Goal: Transaction & Acquisition: Obtain resource

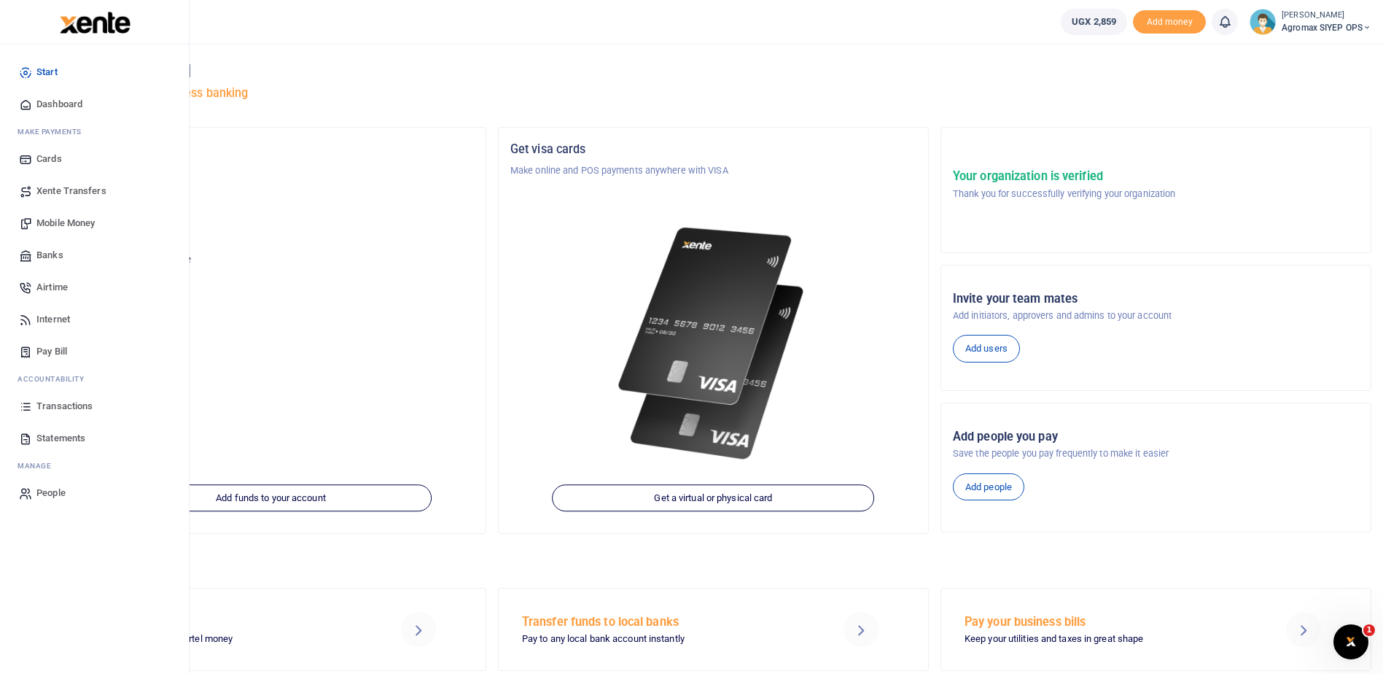
click at [45, 405] on span "Transactions" at bounding box center [64, 406] width 56 height 15
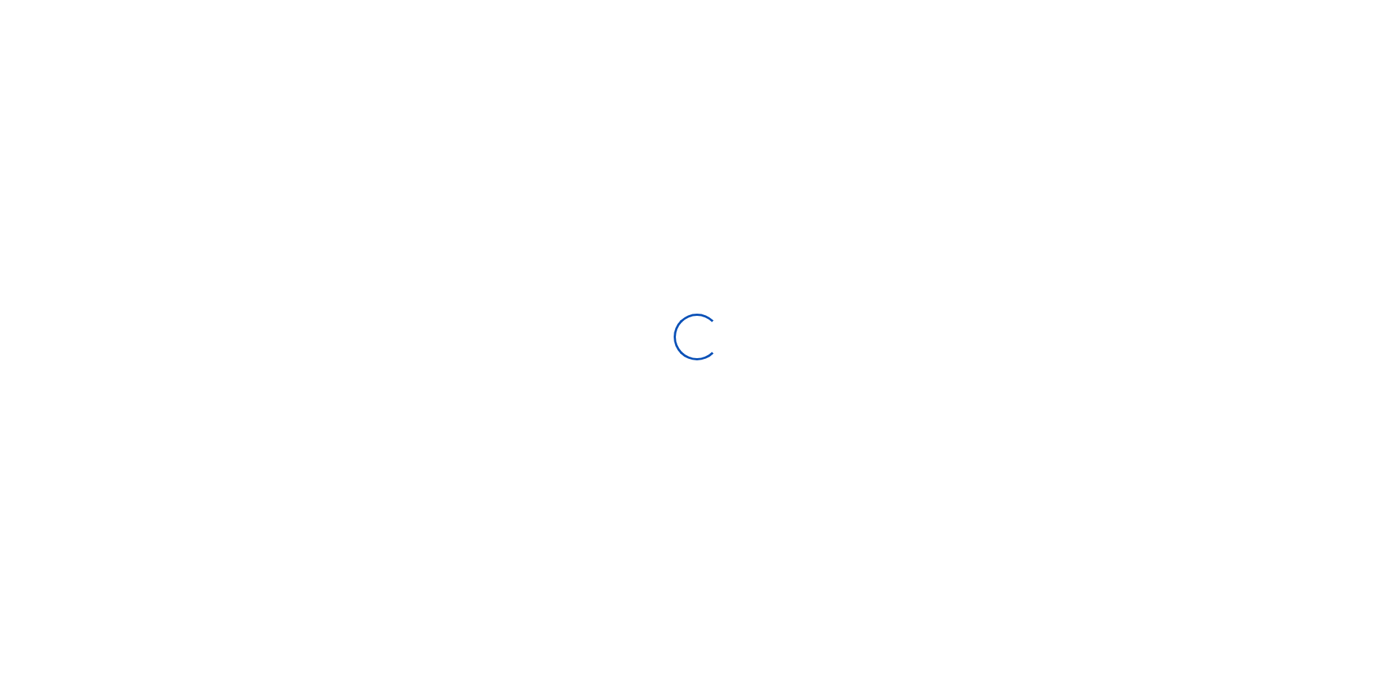
select select
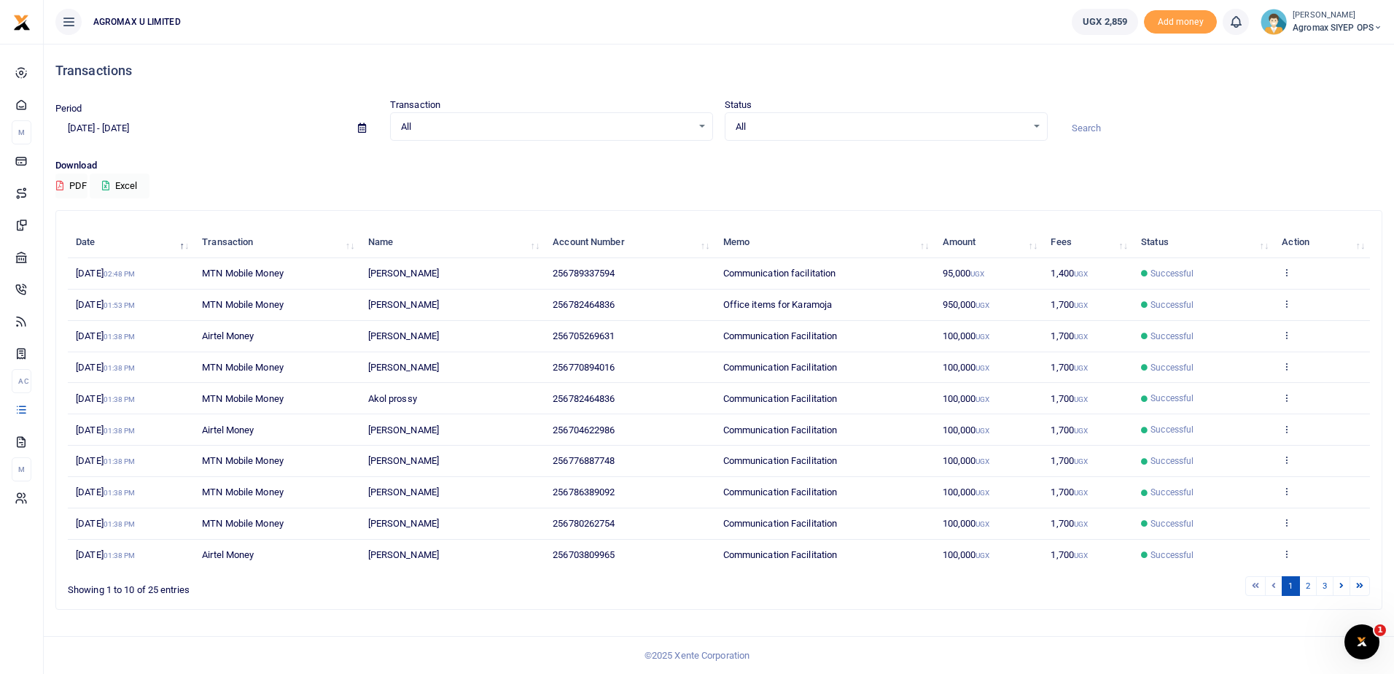
click at [127, 125] on input "08/10/2025 - 09/08/2025" at bounding box center [200, 128] width 291 height 25
click at [104, 313] on li "Custom Range" at bounding box center [107, 316] width 102 height 23
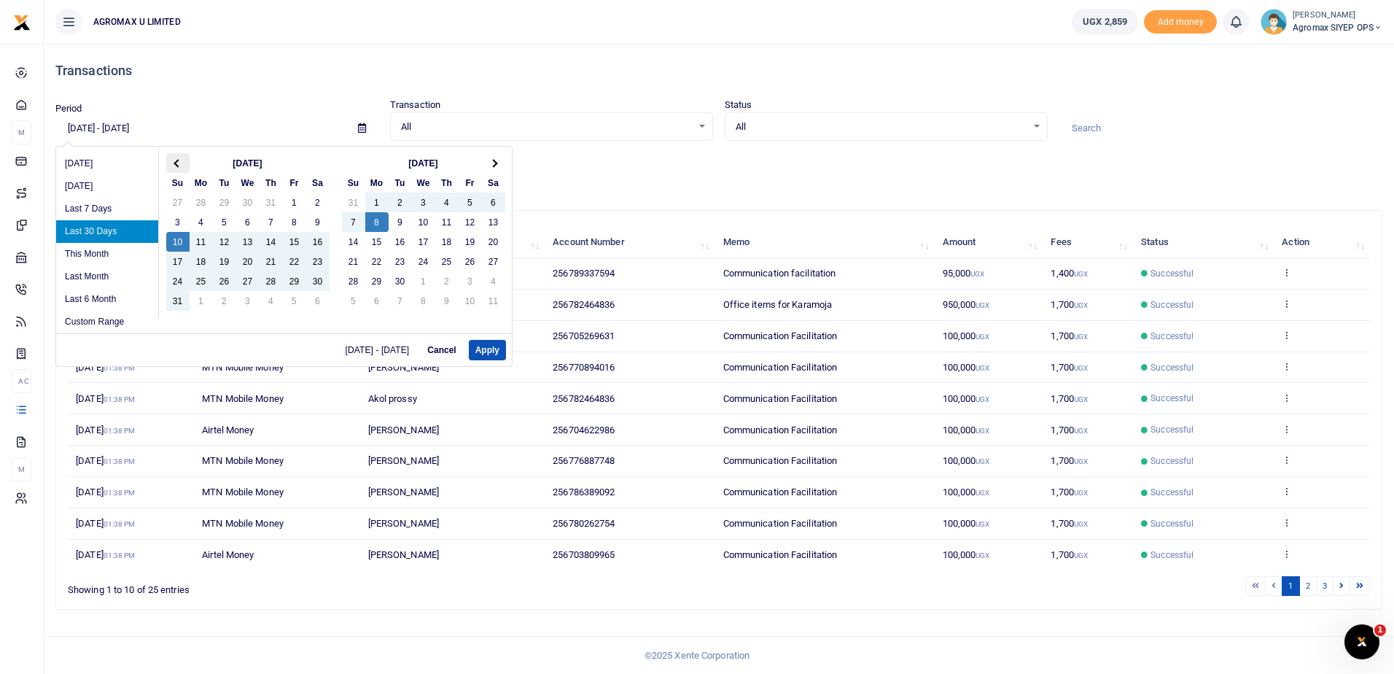
click at [179, 160] on span at bounding box center [177, 163] width 8 height 8
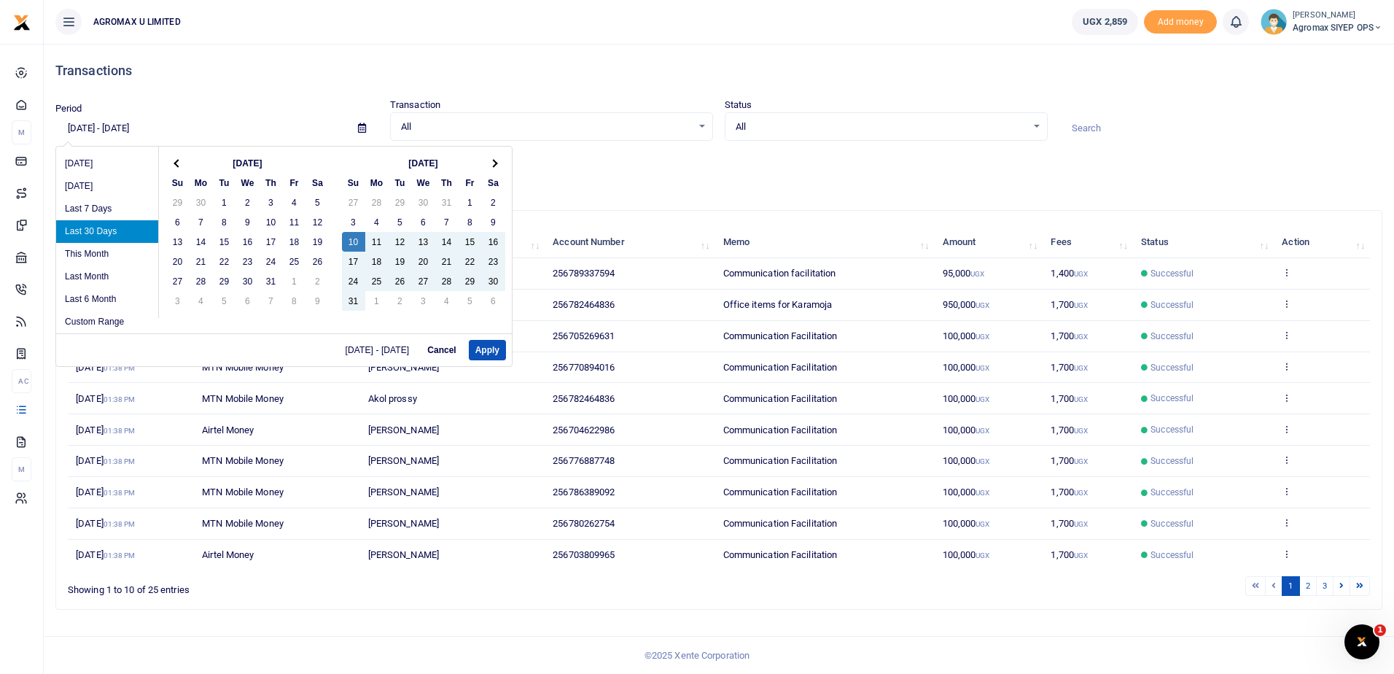
click at [179, 160] on span at bounding box center [177, 163] width 8 height 8
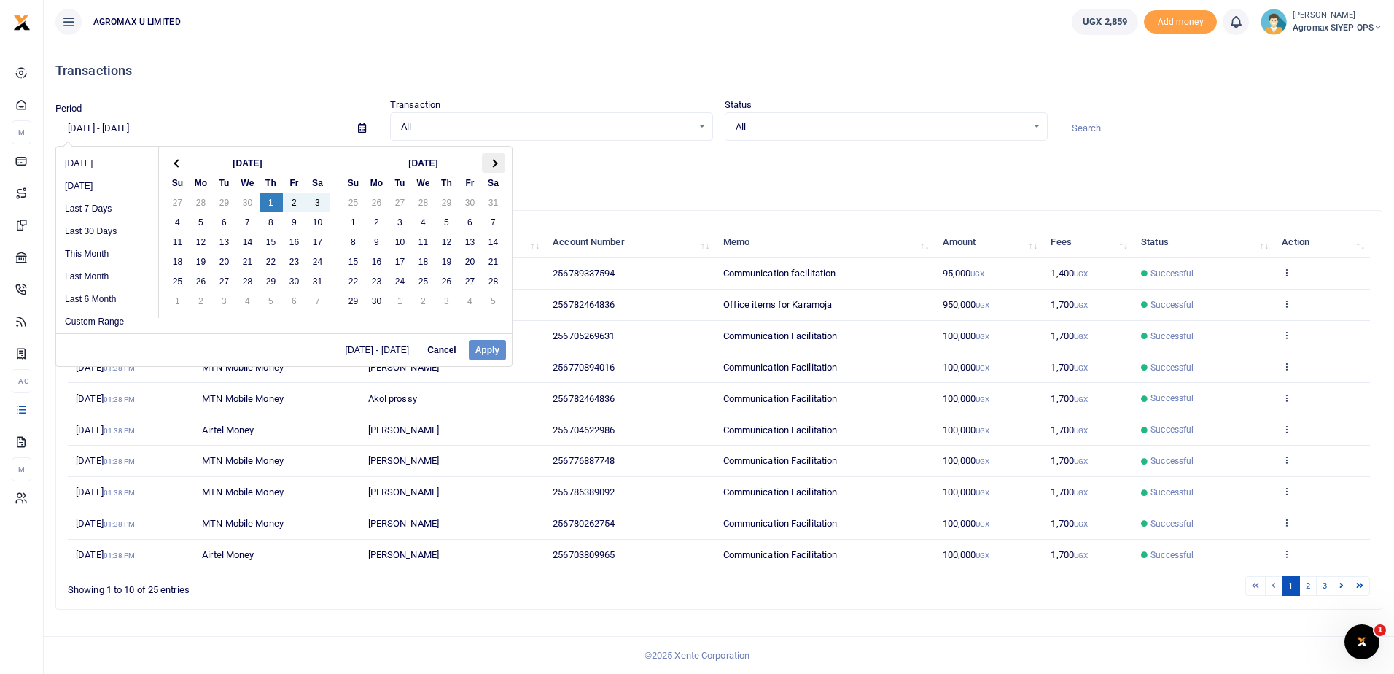
click at [495, 160] on span at bounding box center [493, 163] width 8 height 8
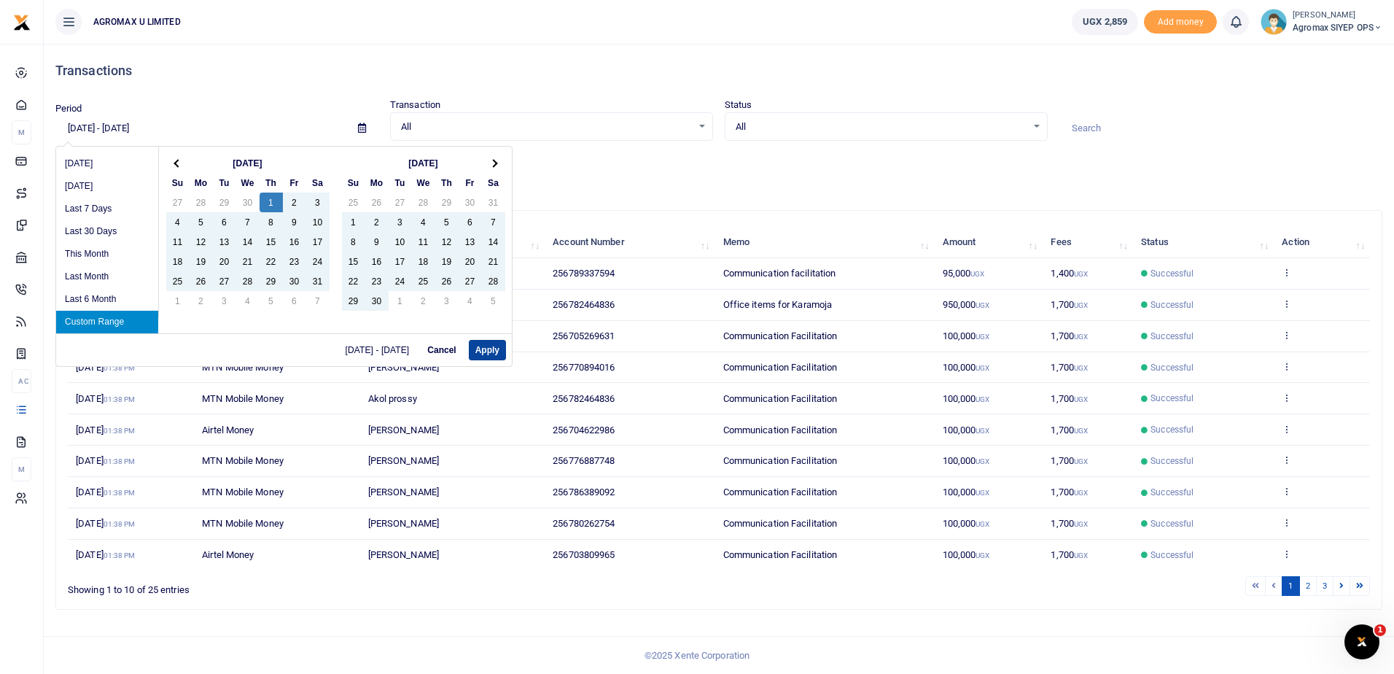
click at [493, 351] on button "Apply" at bounding box center [487, 350] width 37 height 20
type input "05/01/2025 - 09/09/2025"
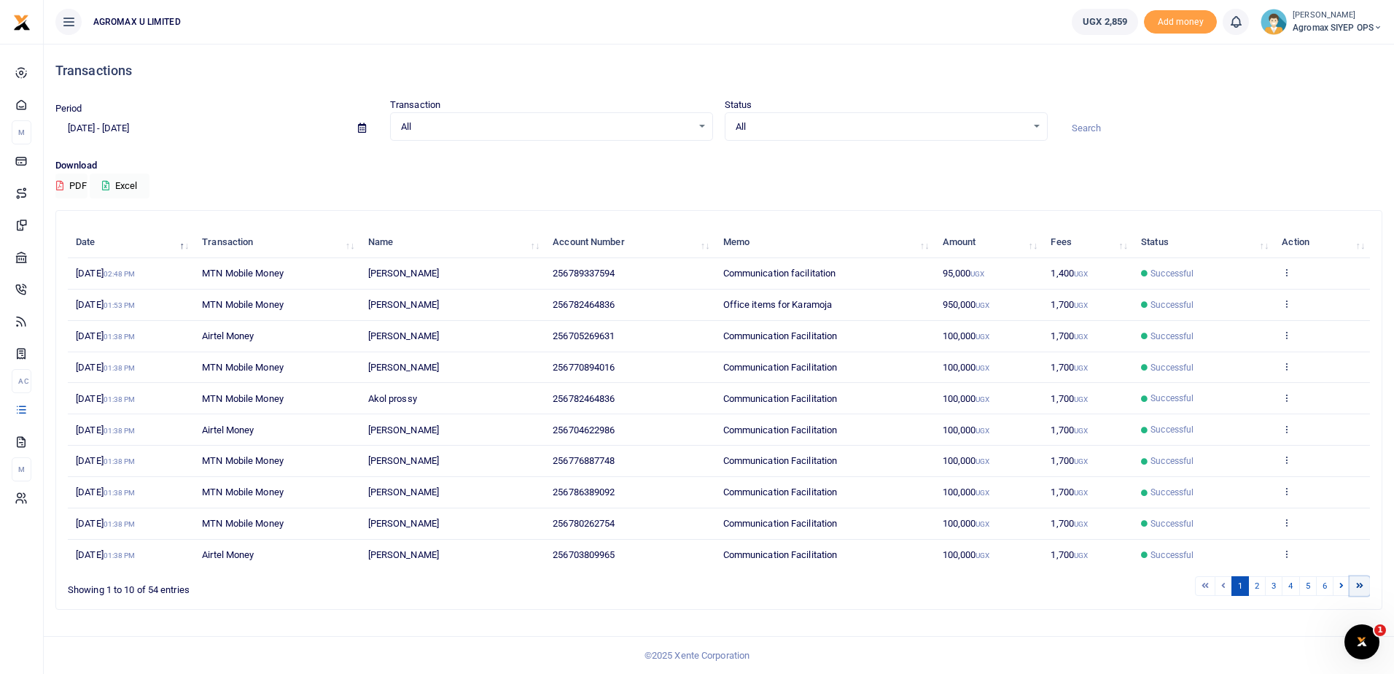
click at [1360, 585] on icon at bounding box center [1359, 585] width 7 height 8
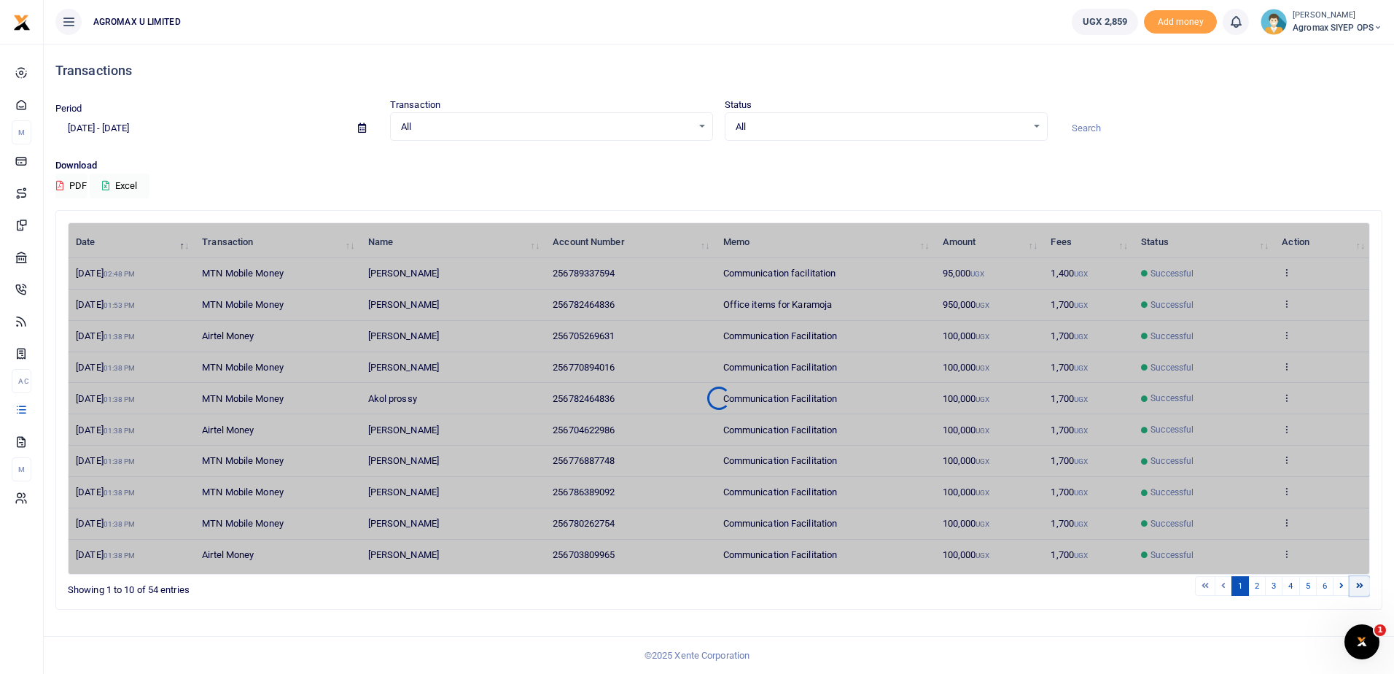
click at [1360, 585] on icon at bounding box center [1359, 585] width 7 height 8
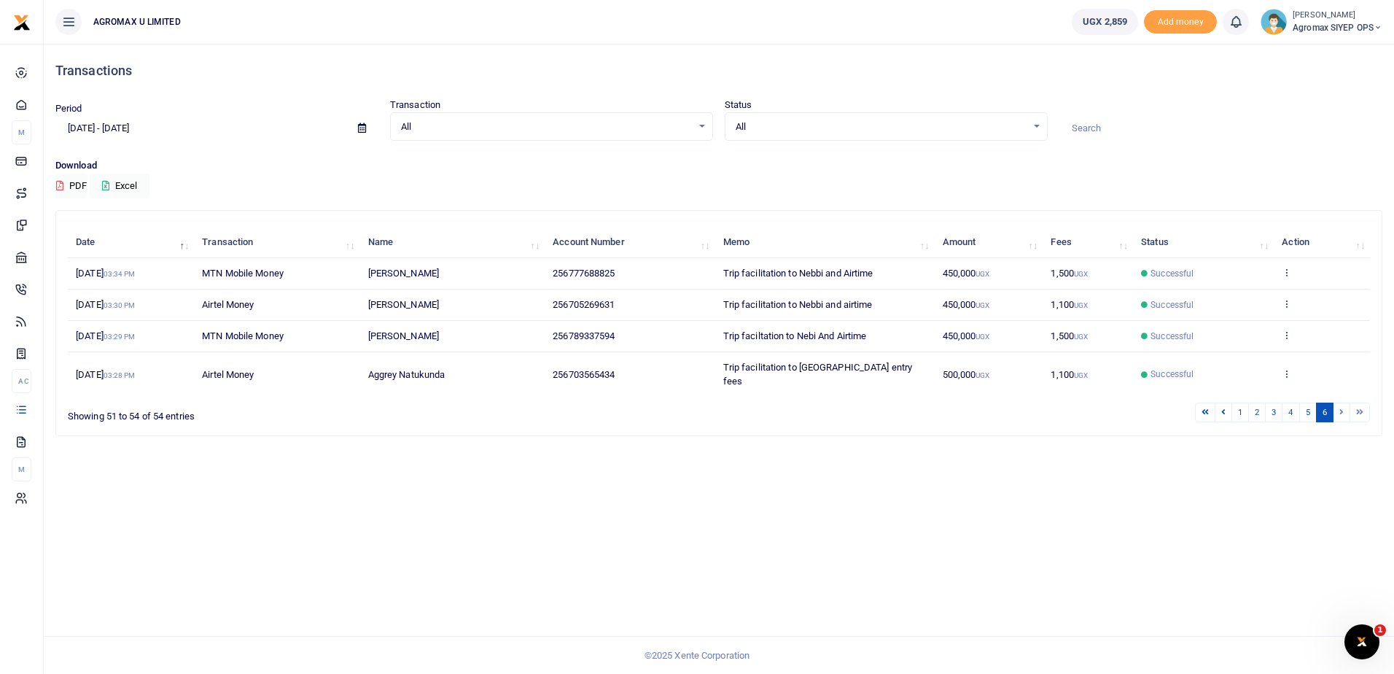
click at [136, 371] on small "03:28 PM" at bounding box center [120, 375] width 32 height 8
click at [1287, 368] on icon at bounding box center [1286, 373] width 9 height 10
click at [1222, 316] on link "View details" at bounding box center [1233, 326] width 115 height 20
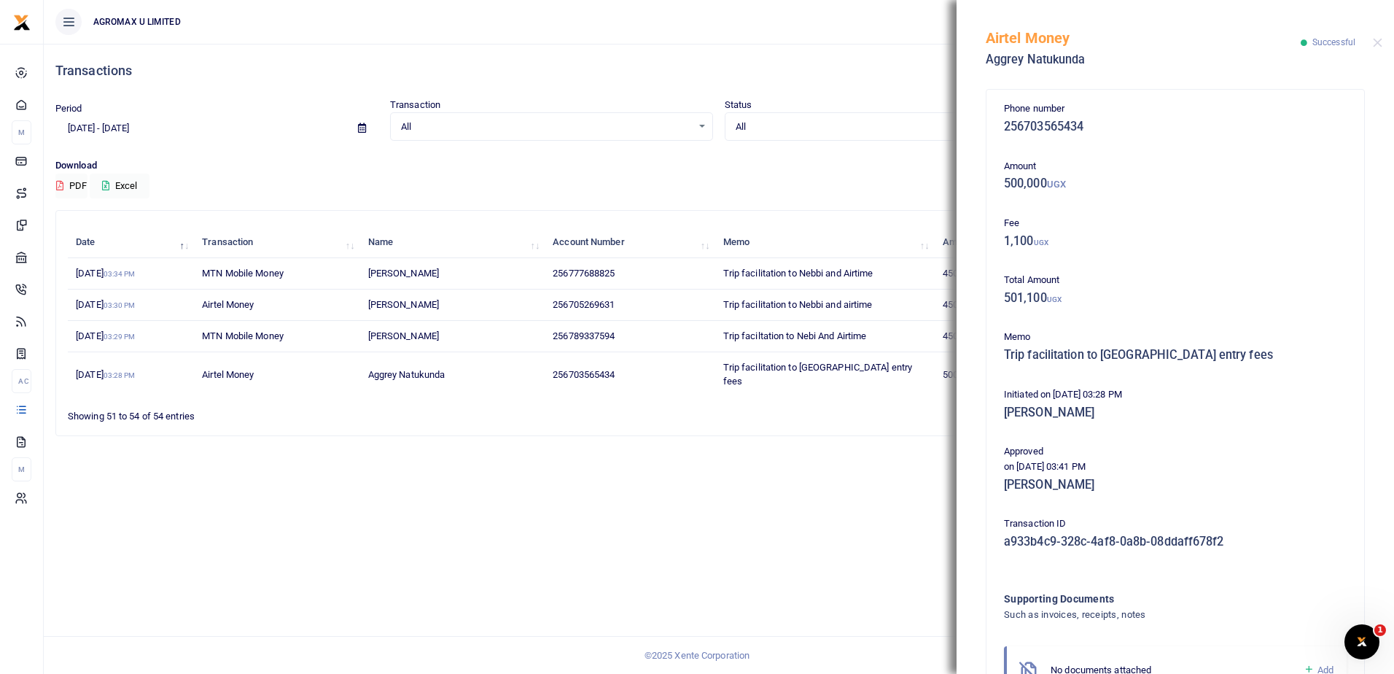
click at [868, 425] on div "Search: Date Transaction Name Account Number Memo Amount Fees Status Action 21s…" at bounding box center [719, 329] width 1338 height 238
click at [1373, 39] on button "Close" at bounding box center [1377, 42] width 9 height 9
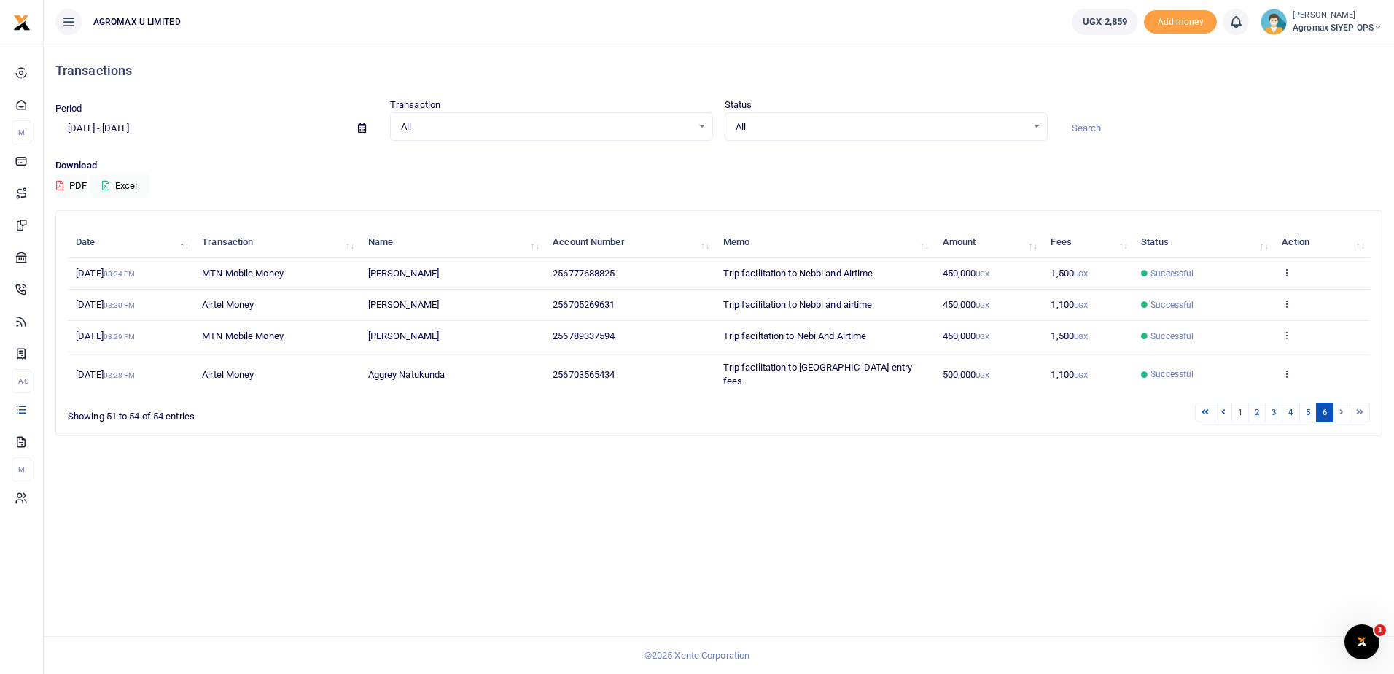
click at [547, 365] on td "256703565434" at bounding box center [630, 374] width 170 height 44
click at [128, 369] on span "21st Jun 2025 03:28 PM" at bounding box center [105, 374] width 59 height 11
click at [1157, 367] on span "Successful" at bounding box center [1171, 373] width 43 height 13
click at [127, 359] on td "21st Jun 2025 03:28 PM" at bounding box center [131, 374] width 126 height 44
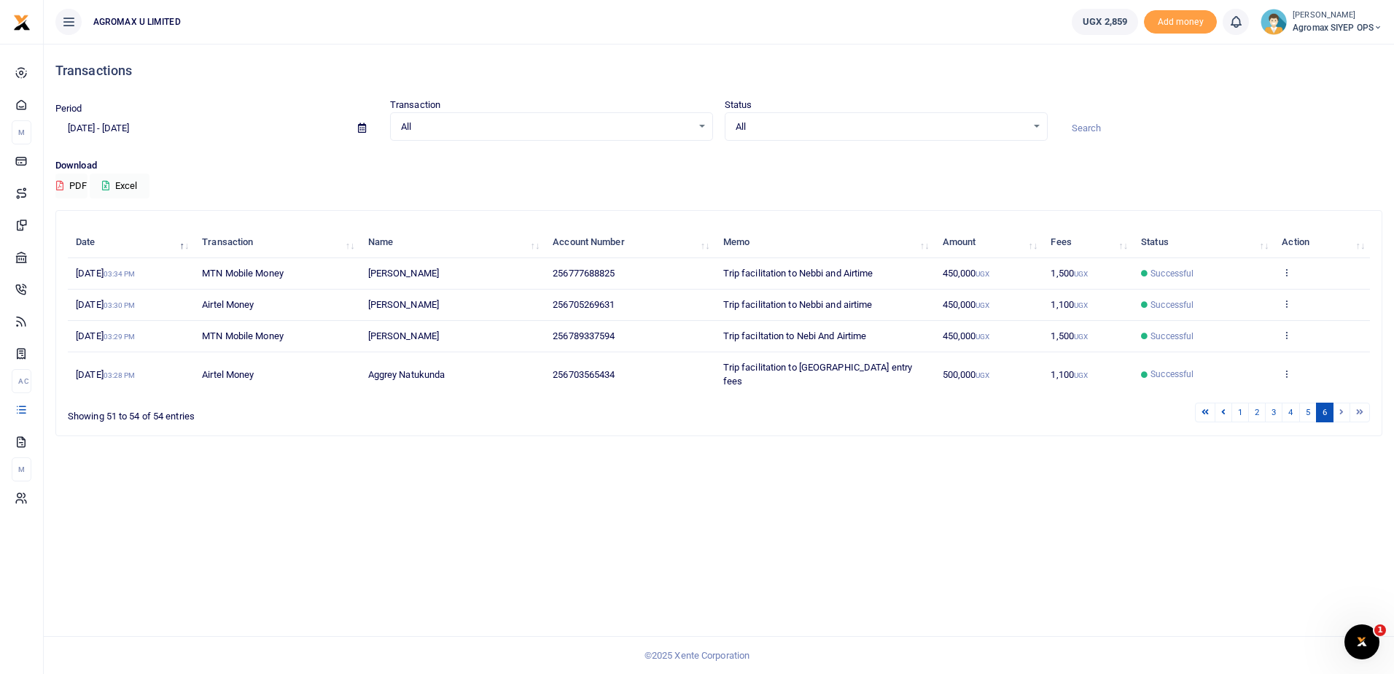
click at [1182, 367] on span "Successful" at bounding box center [1171, 373] width 43 height 13
click at [1283, 368] on icon at bounding box center [1286, 373] width 9 height 10
click at [1233, 316] on link "View details" at bounding box center [1233, 326] width 115 height 20
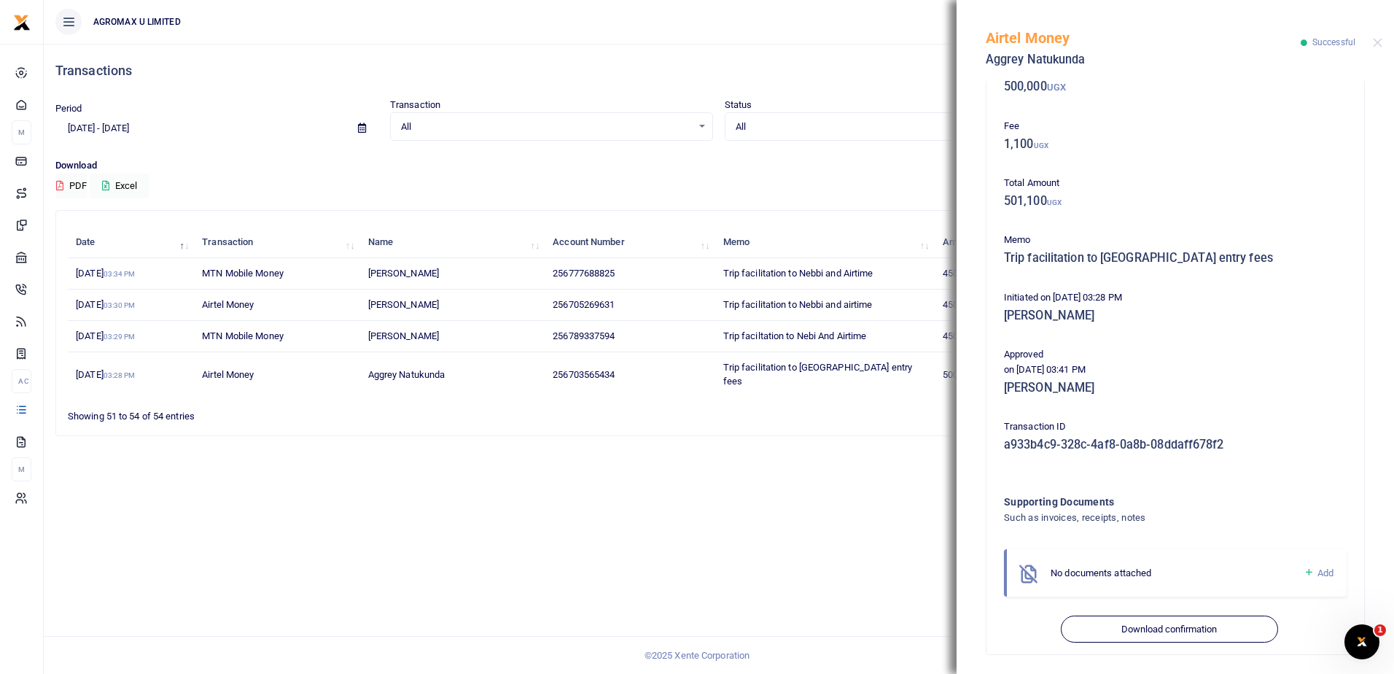
scroll to position [101, 0]
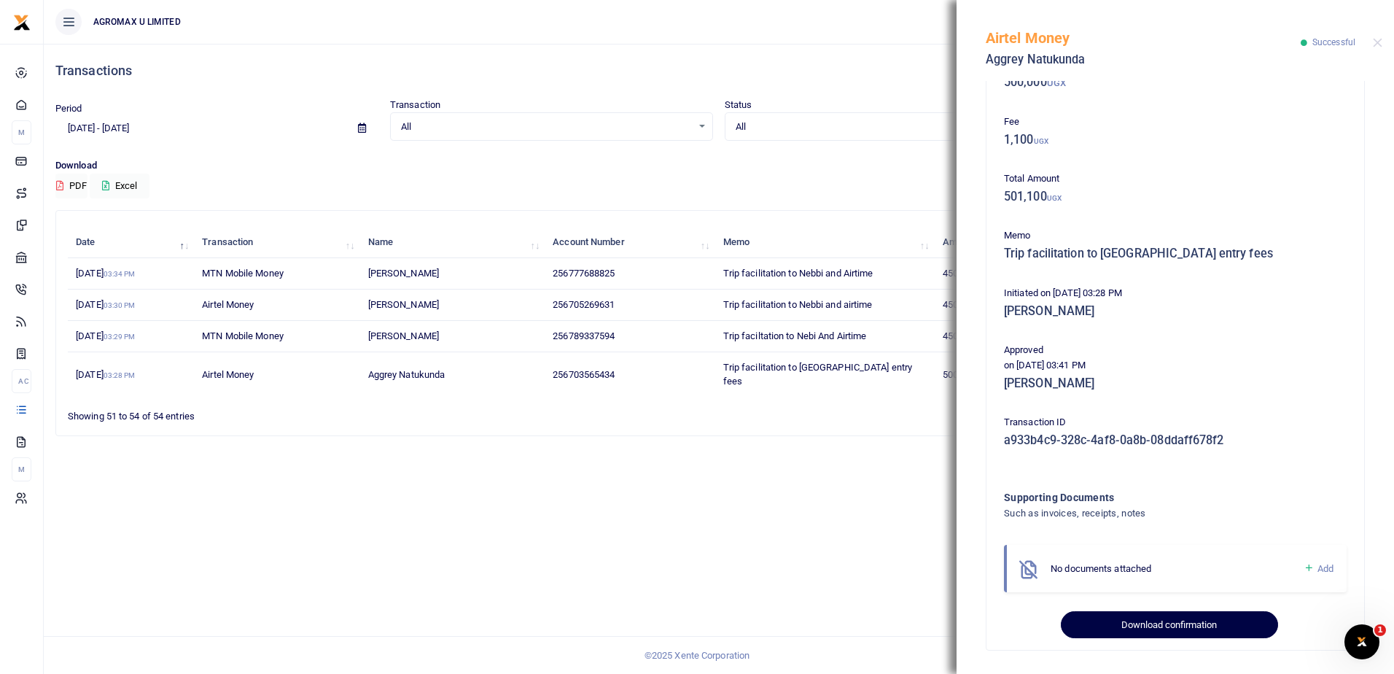
click at [1188, 623] on button "Download confirmation" at bounding box center [1169, 625] width 217 height 28
click at [1381, 40] on button "Close" at bounding box center [1377, 42] width 9 height 9
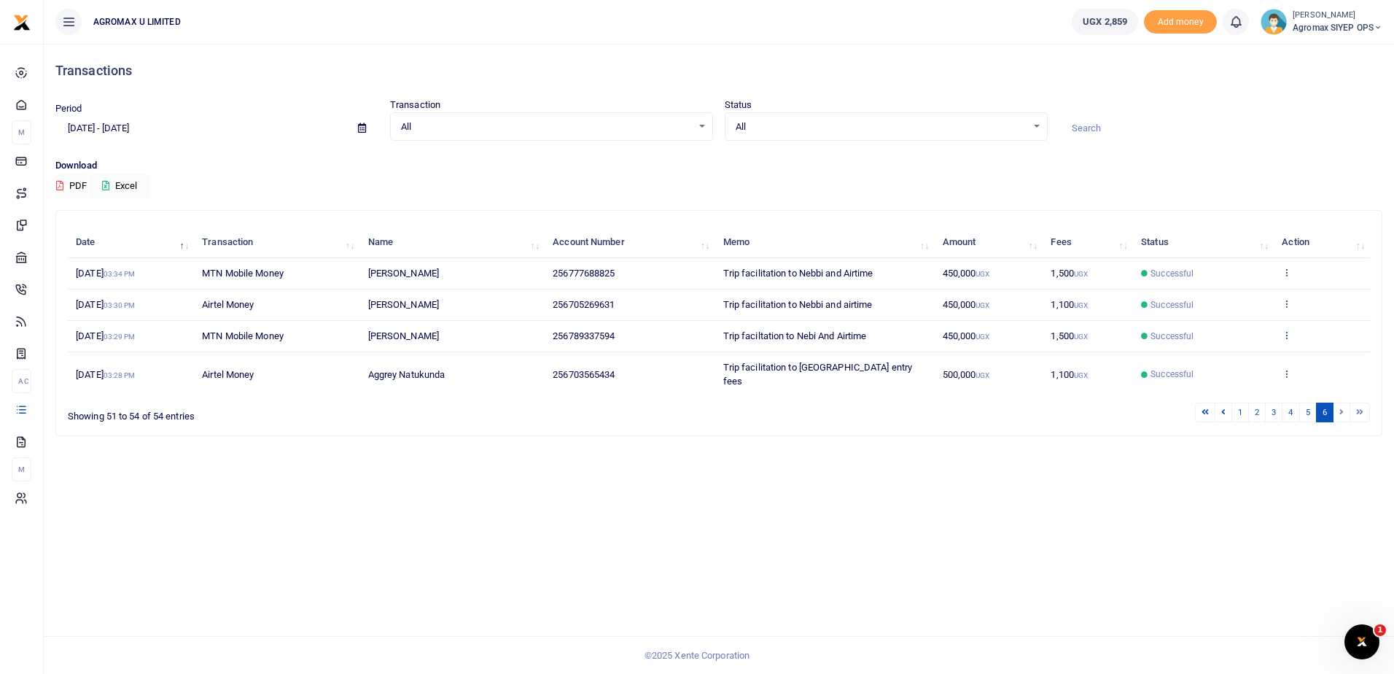
click at [1286, 333] on icon at bounding box center [1286, 334] width 9 height 10
click at [1236, 358] on link "View details" at bounding box center [1233, 359] width 115 height 20
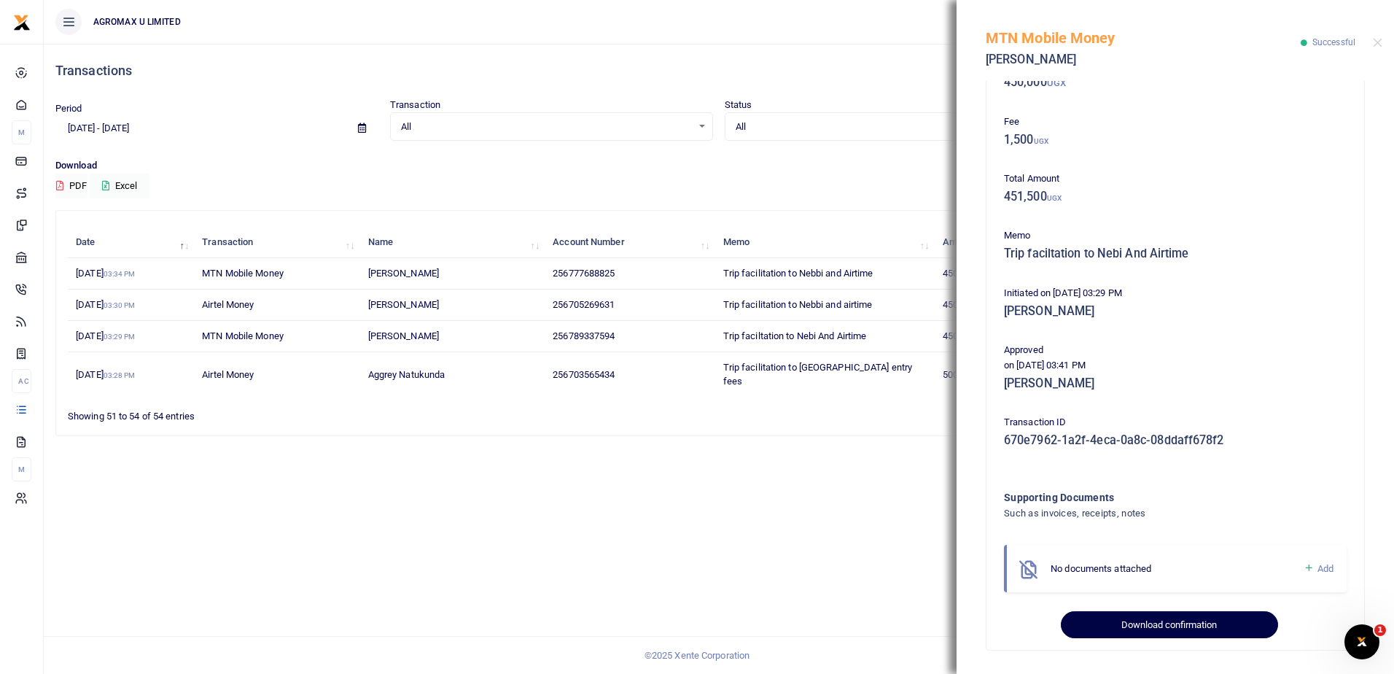
click at [1163, 617] on button "Download confirmation" at bounding box center [1169, 625] width 217 height 28
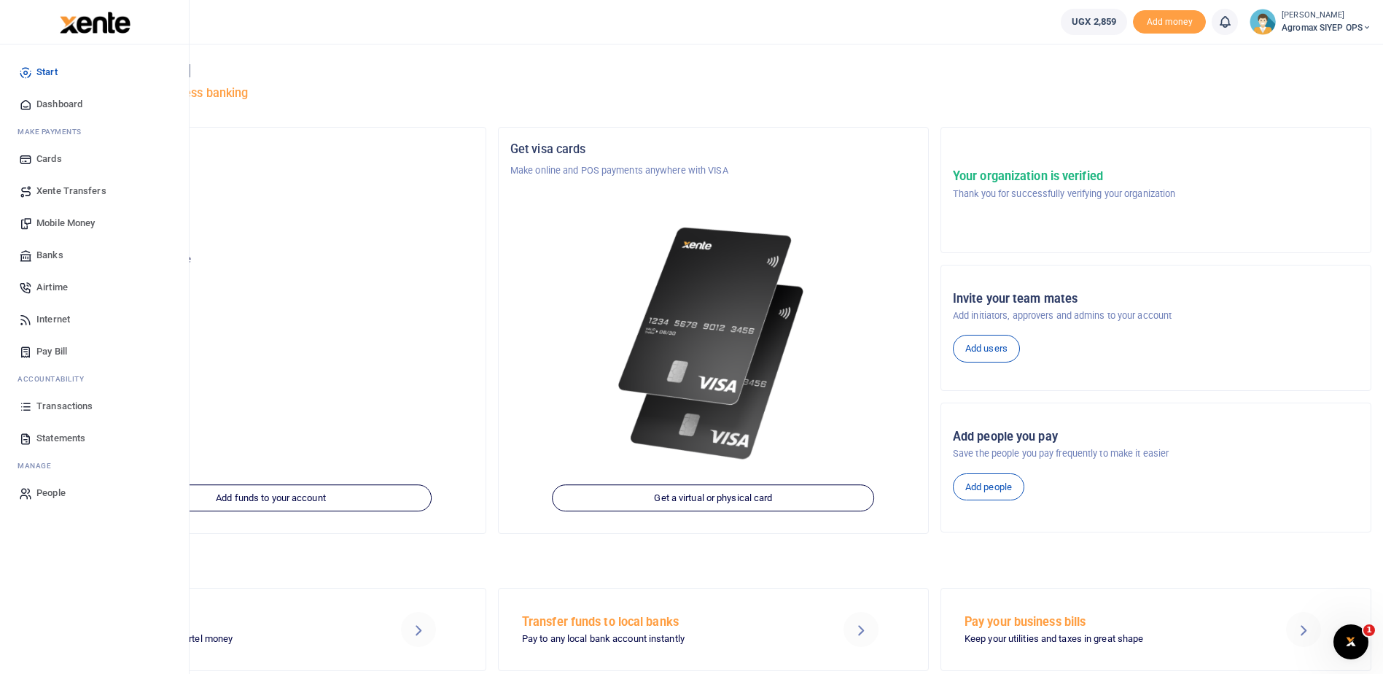
click at [59, 404] on span "Transactions" at bounding box center [64, 406] width 56 height 15
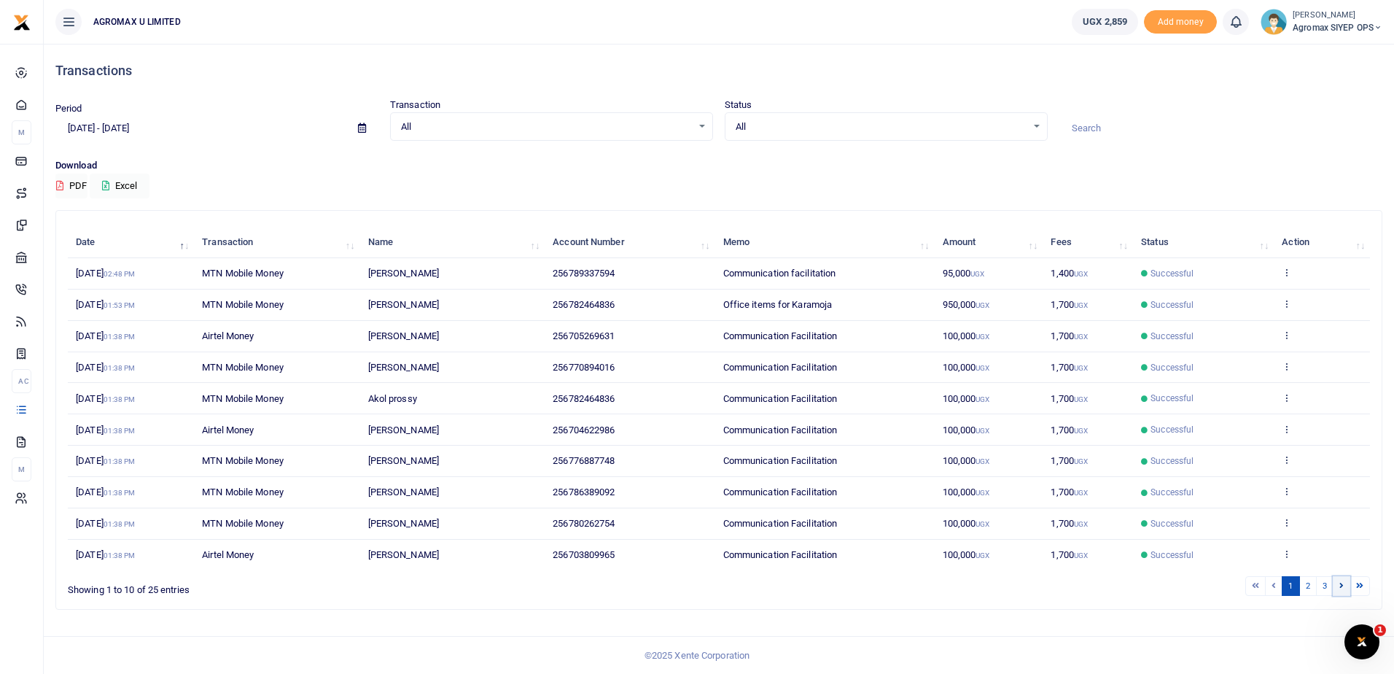
click at [1337, 586] on link at bounding box center [1341, 586] width 17 height 20
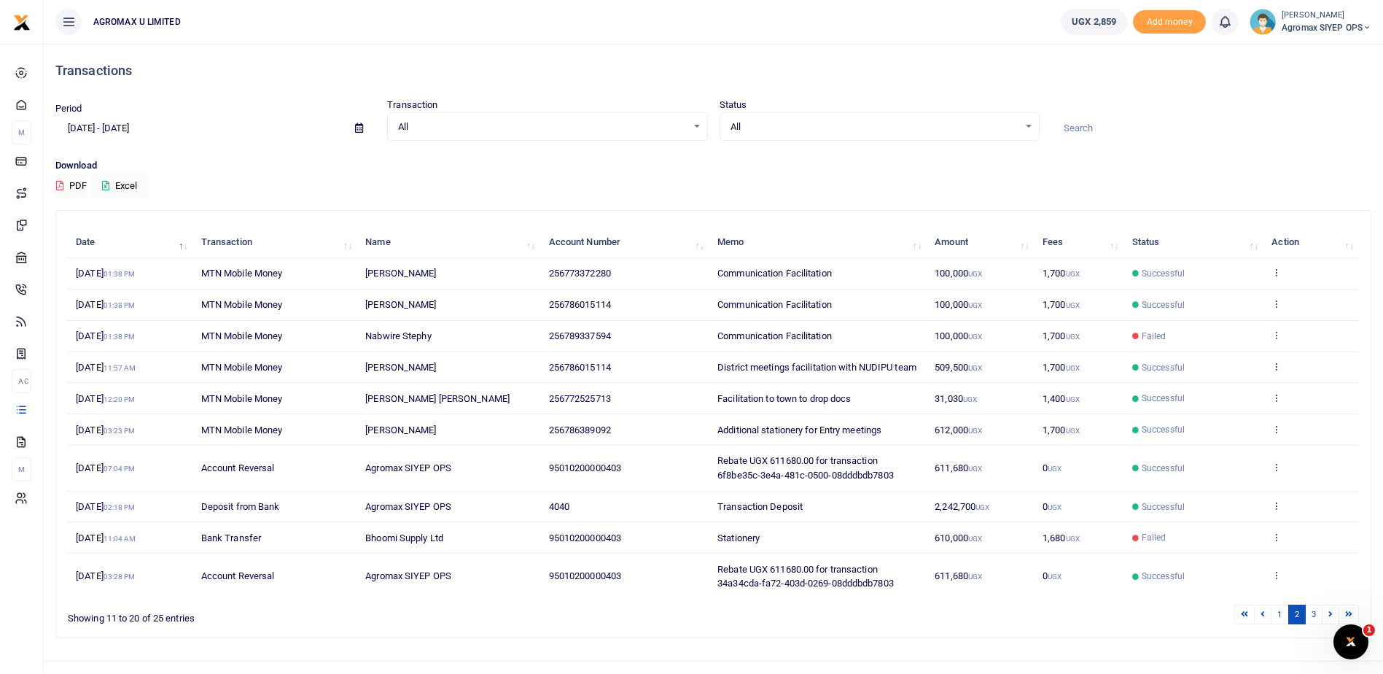
click at [1276, 371] on icon at bounding box center [1275, 366] width 9 height 10
click at [1202, 400] on link "View details" at bounding box center [1223, 397] width 115 height 20
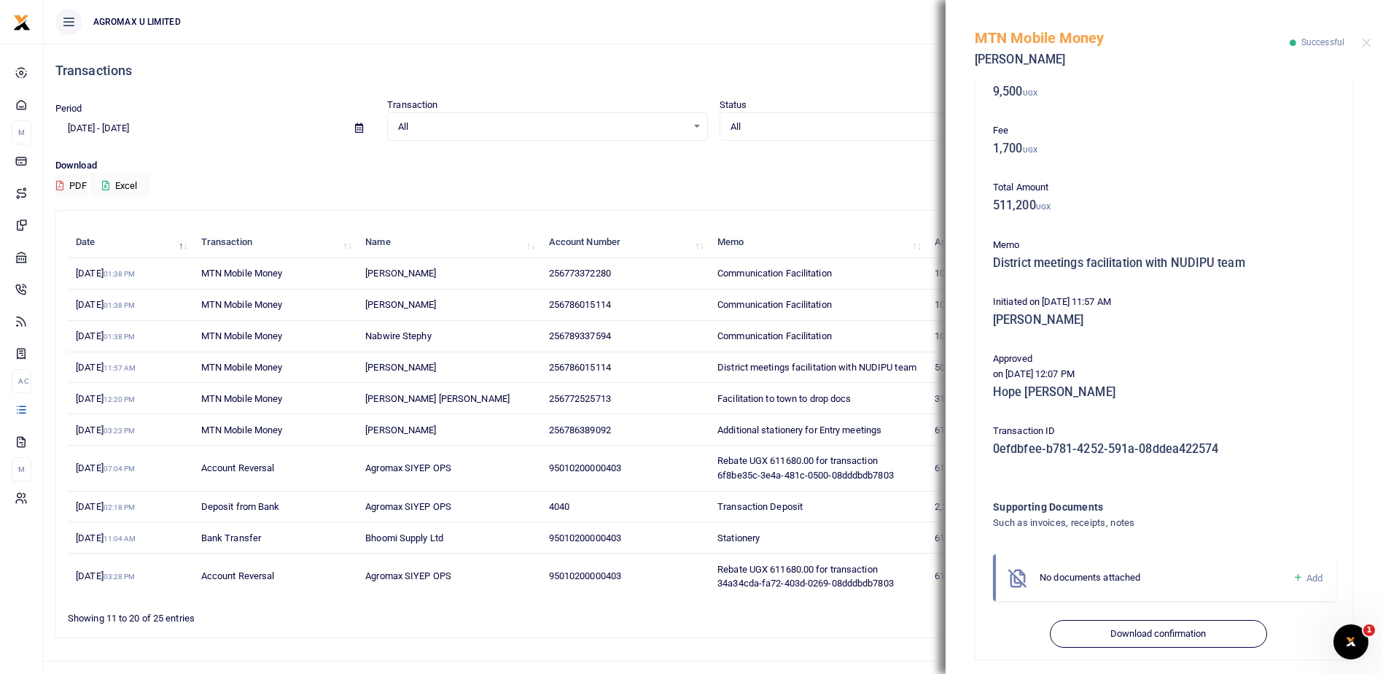
scroll to position [159, 0]
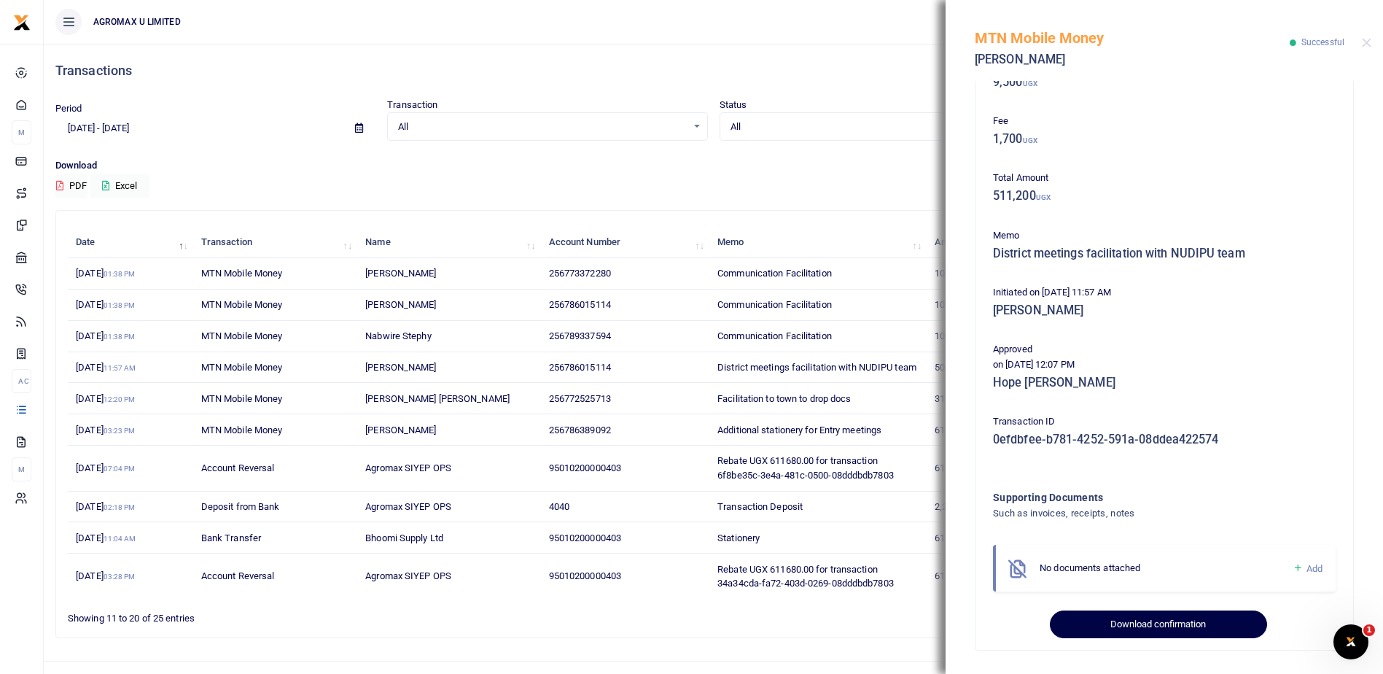
click at [1162, 626] on button "Download confirmation" at bounding box center [1158, 624] width 217 height 28
